Goal: Transaction & Acquisition: Purchase product/service

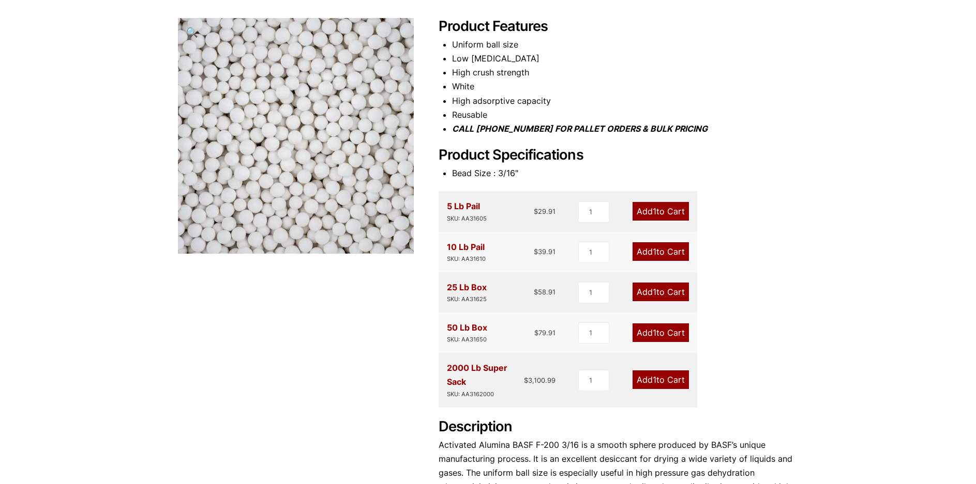
scroll to position [155, 0]
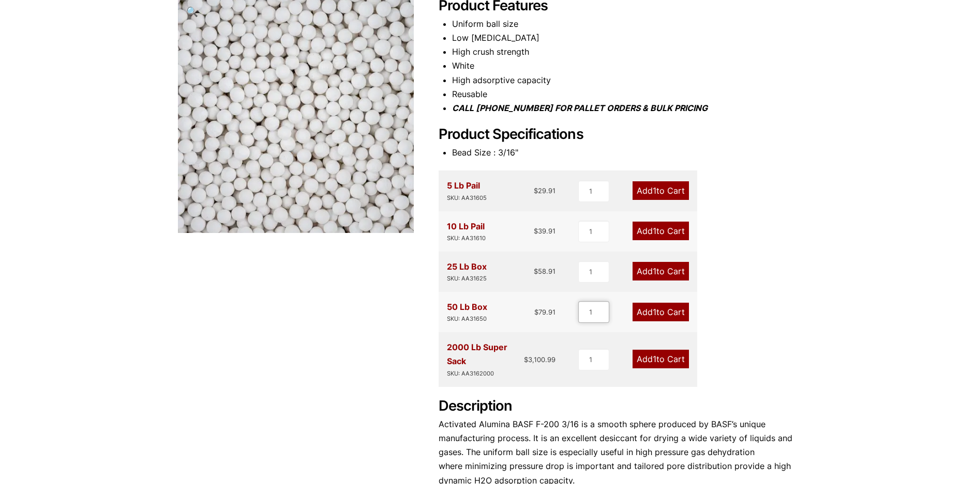
drag, startPoint x: 594, startPoint y: 311, endPoint x: 567, endPoint y: 320, distance: 28.8
click at [567, 320] on div "50 Lb Box SKU: AA31650 $ 79.91 1 Add 1 to Cart" at bounding box center [567, 312] width 259 height 40
click at [603, 309] on input "2" at bounding box center [593, 312] width 31 height 22
type input "3"
click at [603, 309] on input "3" at bounding box center [593, 312] width 31 height 22
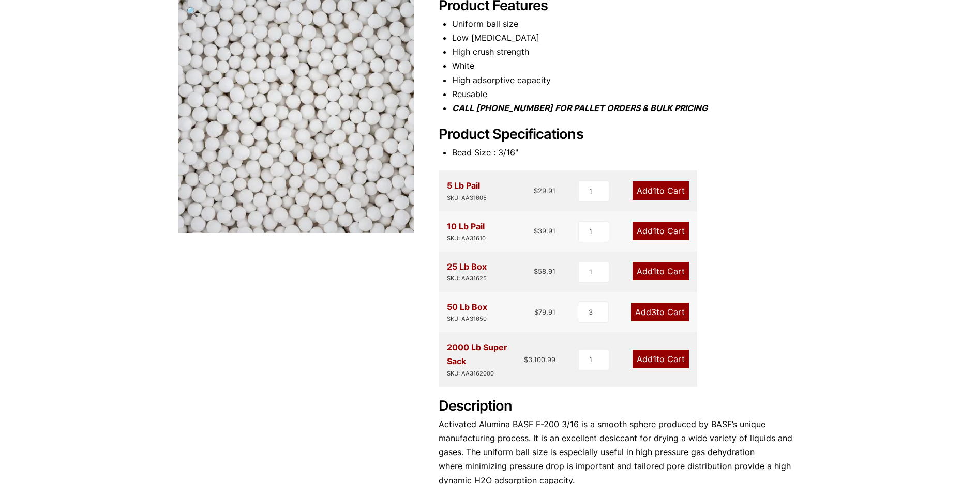
click at [648, 314] on link "Add 3 to Cart" at bounding box center [660, 312] width 58 height 19
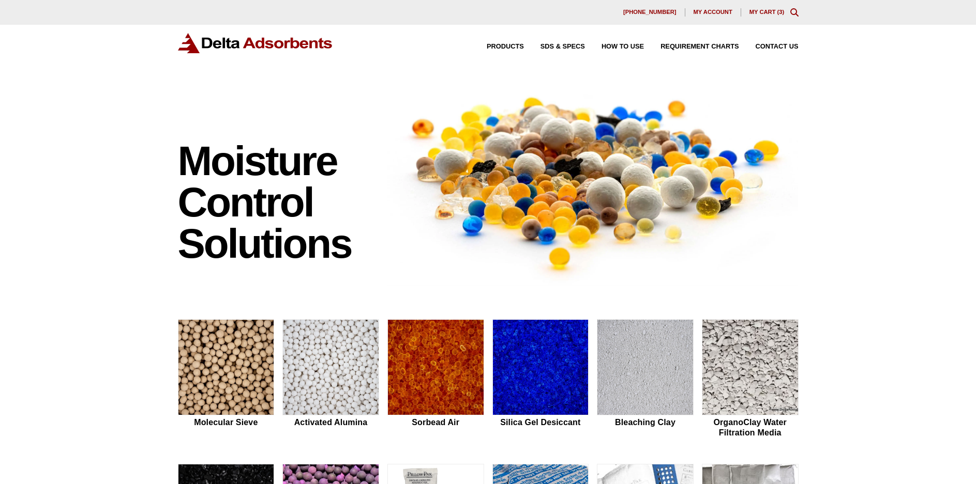
click at [759, 10] on link "My Cart ( 3 )" at bounding box center [766, 12] width 35 height 6
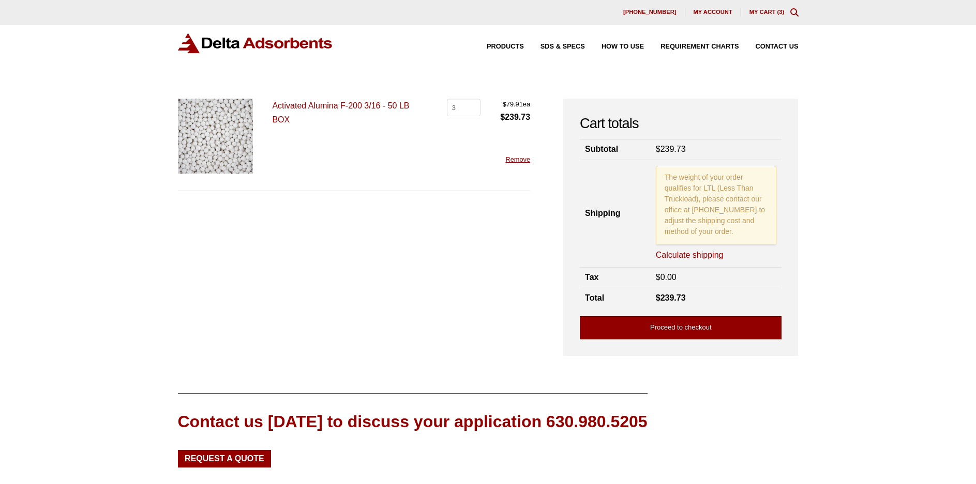
click at [711, 326] on link "Proceed to checkout" at bounding box center [681, 327] width 202 height 23
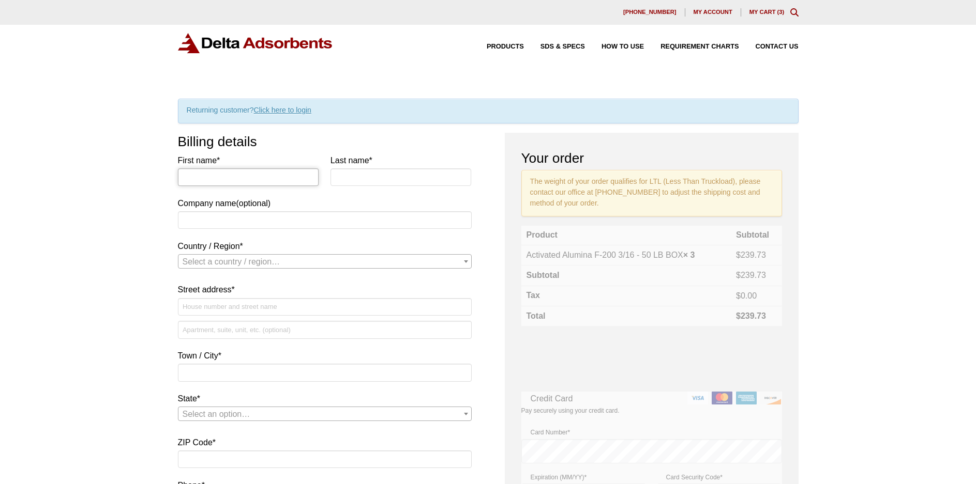
click at [254, 176] on input "First name *" at bounding box center [248, 178] width 141 height 18
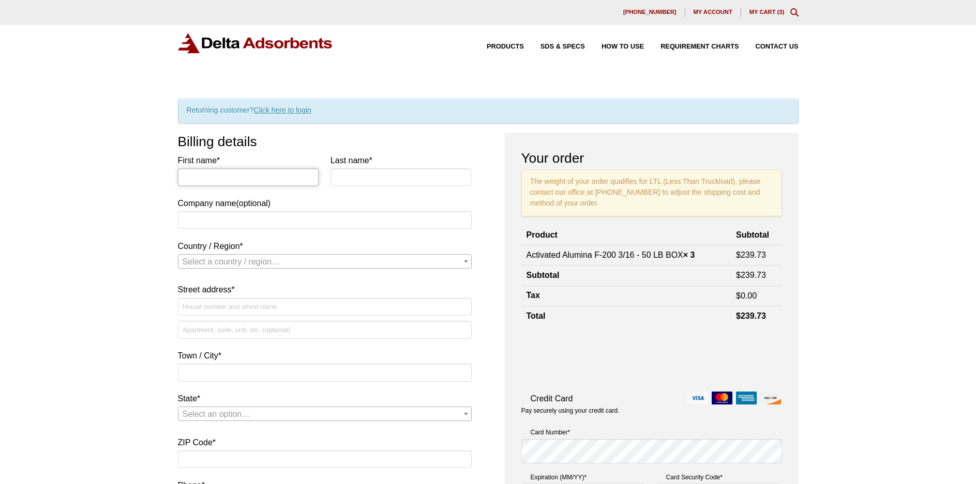
type input "CHRISTOPHER"
type input "MESTAYER"
type input "DNOW LP"
select select "US"
type input "6007 Highway 90 E"
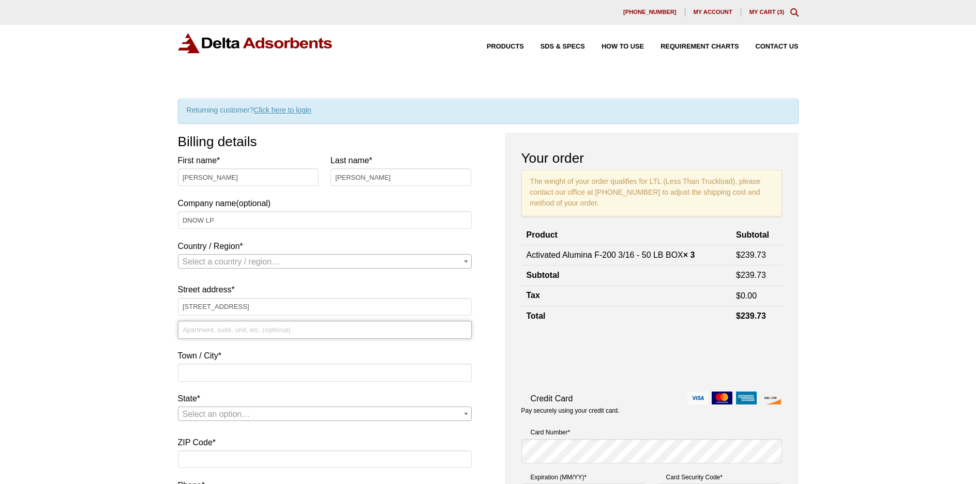
type input "101 COMMISSION BLVD"
type input "Broussard"
type input "70518"
type input "13372376400"
type input "[PERSON_NAME][EMAIL_ADDRESS][PERSON_NAME][DOMAIN_NAME]"
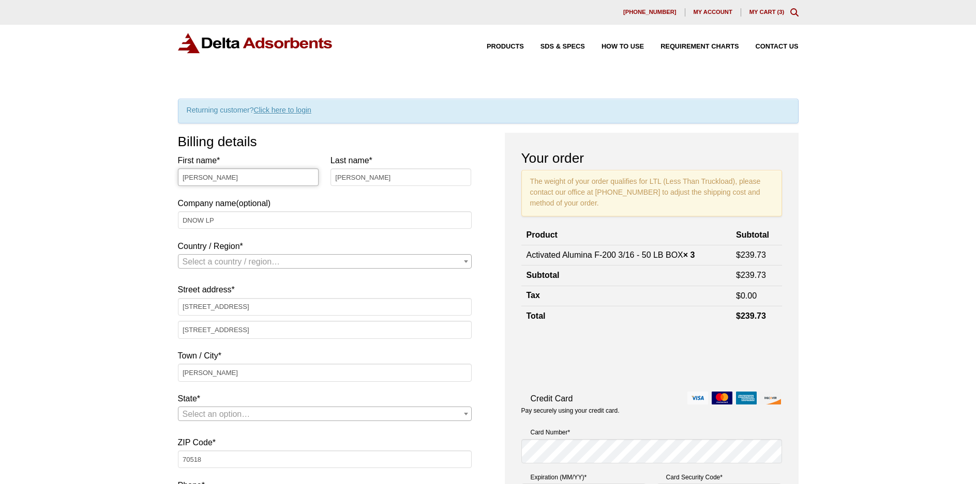
select select "US"
select select "LA"
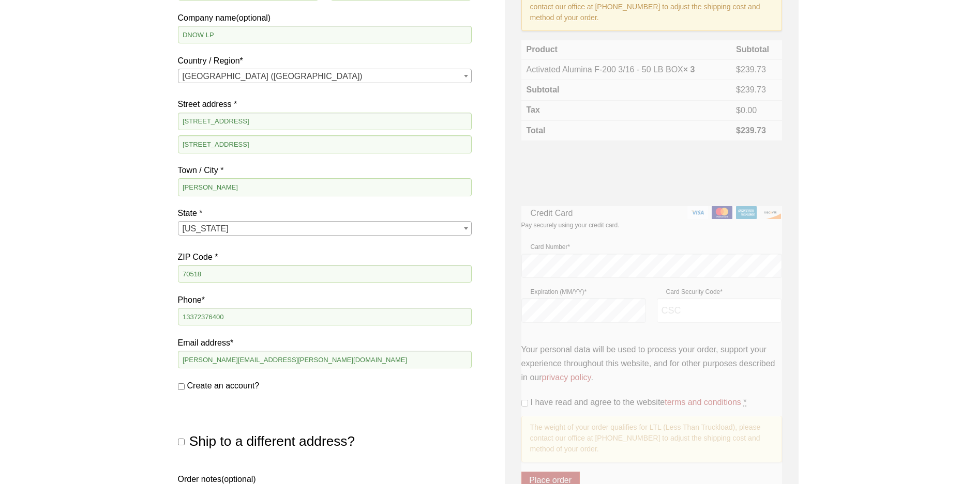
scroll to position [207, 0]
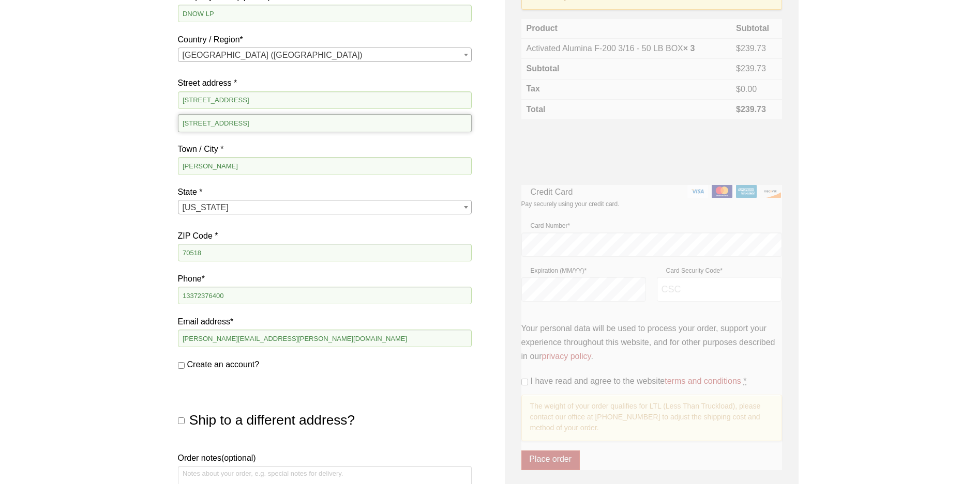
drag, startPoint x: 281, startPoint y: 129, endPoint x: 38, endPoint y: 151, distance: 244.5
click at [37, 152] on div "Our website has detected that you are using an outdated browser that will preve…" at bounding box center [488, 301] width 976 height 1016
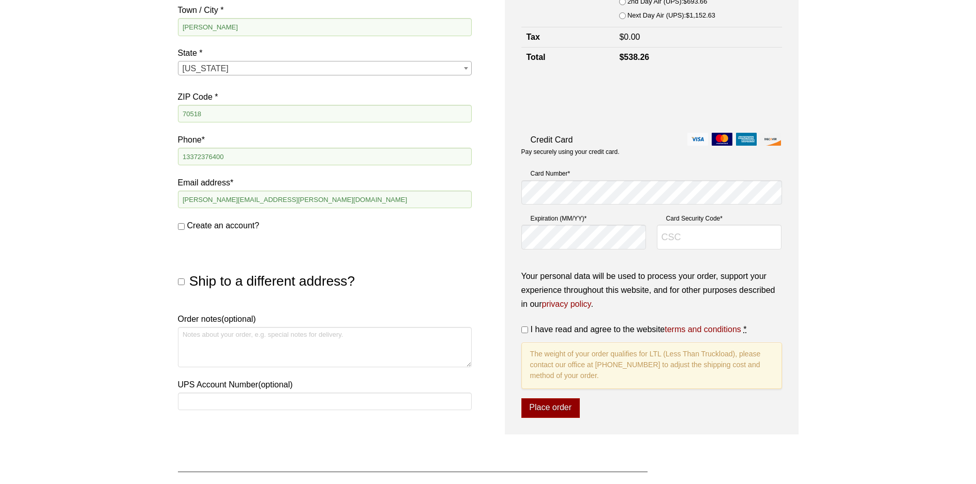
scroll to position [310, 0]
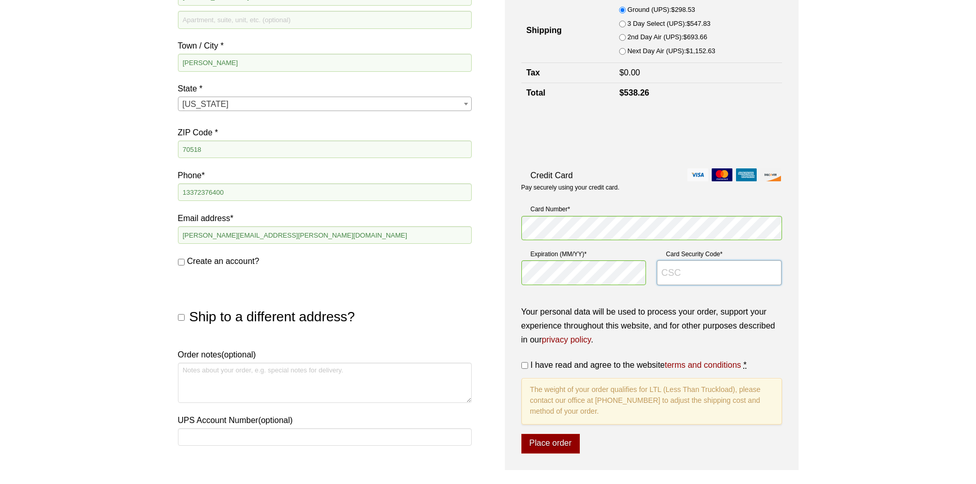
click at [695, 277] on input "Card Security Code *" at bounding box center [719, 273] width 125 height 25
type input "527"
click at [848, 225] on div "Our website has detected that you are using an outdated browser that will preve…" at bounding box center [488, 205] width 976 height 1030
click at [523, 366] on input "I have read and agree to the website terms and conditions *" at bounding box center [524, 365] width 7 height 7
checkbox input "true"
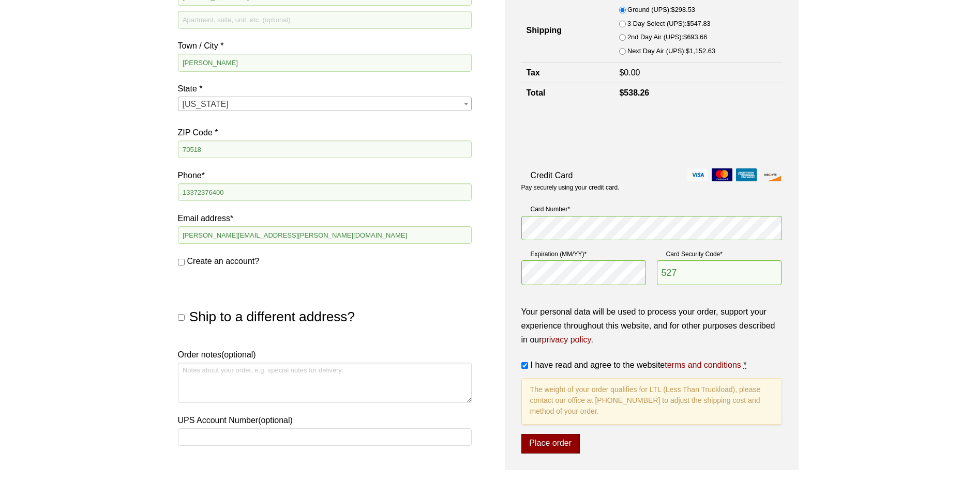
click at [539, 447] on button "Place order" at bounding box center [550, 444] width 58 height 20
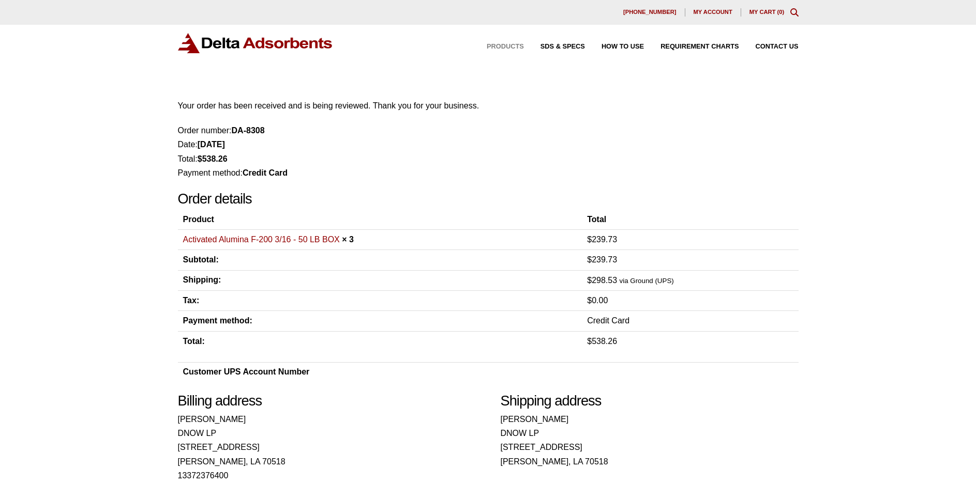
click at [488, 44] on span "Products" at bounding box center [505, 46] width 37 height 7
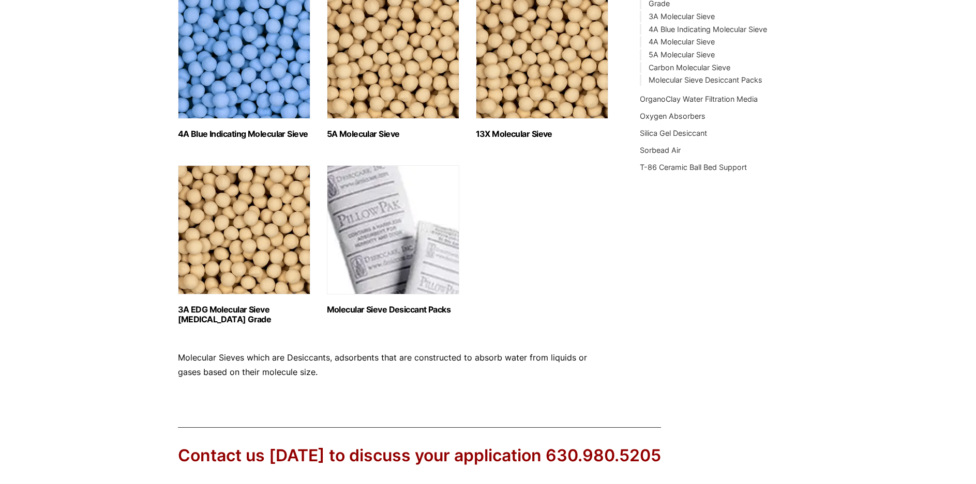
scroll to position [207, 0]
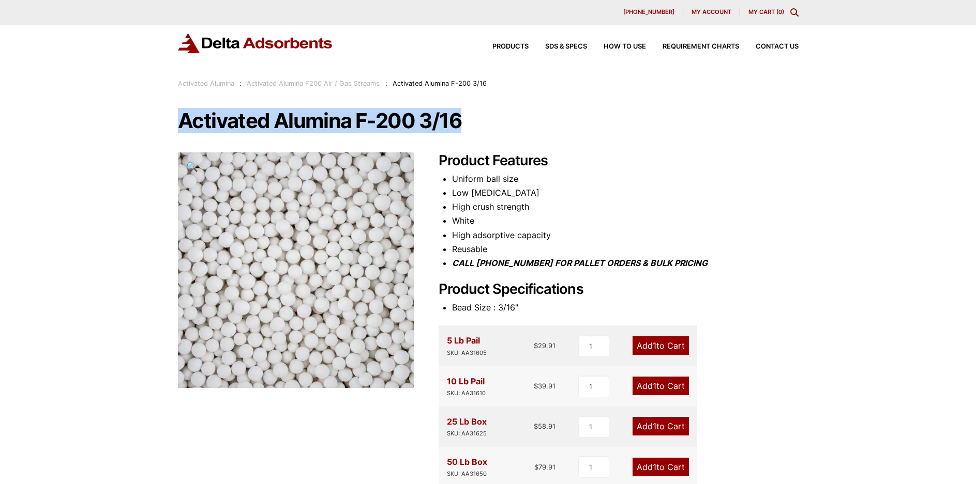
drag, startPoint x: 172, startPoint y: 116, endPoint x: 508, endPoint y: 128, distance: 336.8
click at [507, 128] on div "Our website has detected that you are using an outdated browser that will preve…" at bounding box center [488, 468] width 976 height 937
copy h1 "Activated Alumina F-200 3/16"
click at [768, 43] on span "Contact Us" at bounding box center [776, 46] width 43 height 7
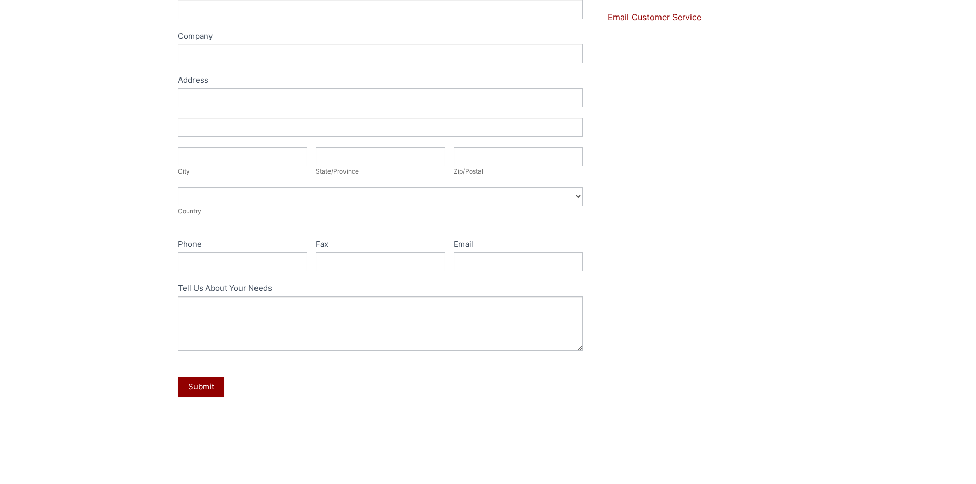
scroll to position [103, 0]
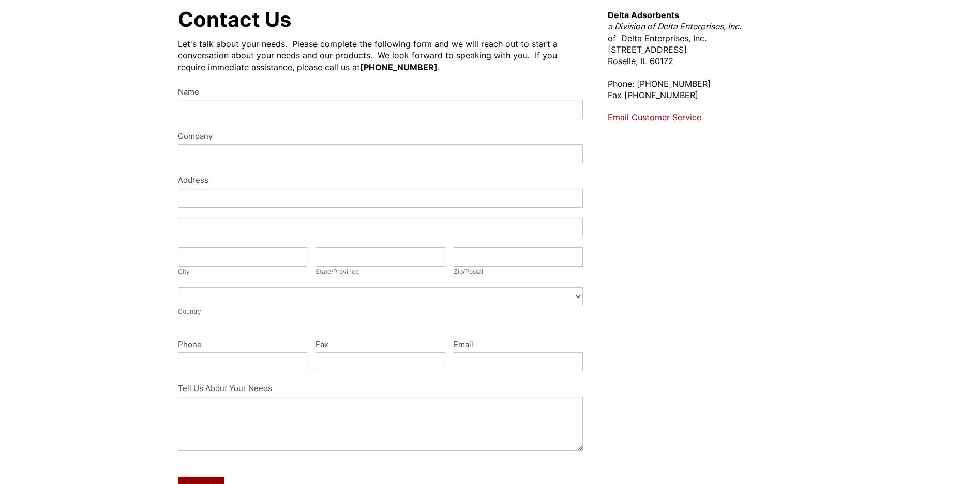
click at [644, 120] on link "Email Customer Service" at bounding box center [655, 117] width 94 height 10
click at [639, 117] on link "Email Customer Service" at bounding box center [655, 117] width 94 height 10
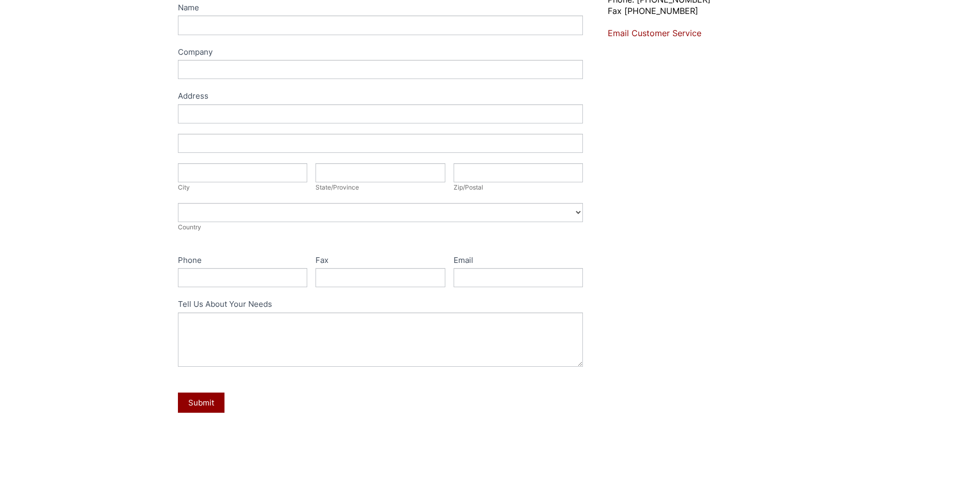
scroll to position [310, 0]
